Goal: Navigation & Orientation: Find specific page/section

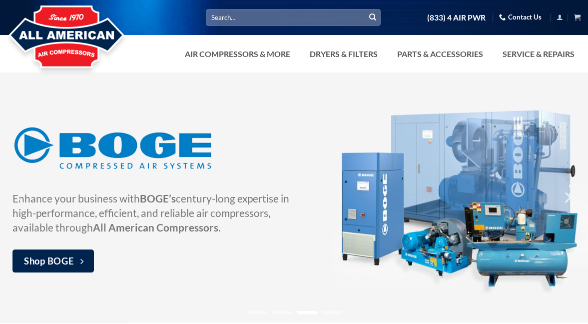
drag, startPoint x: 251, startPoint y: 122, endPoint x: 171, endPoint y: 93, distance: 84.8
click at [171, 93] on div at bounding box center [294, 197] width 588 height 250
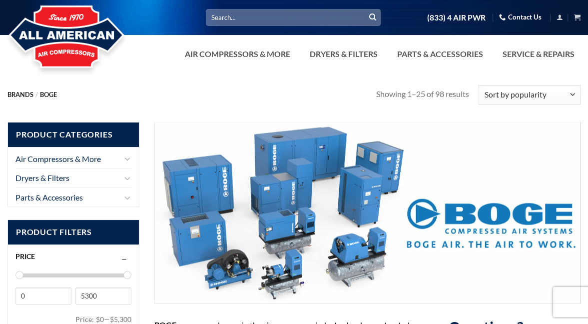
click at [77, 43] on img at bounding box center [66, 38] width 118 height 80
